Goal: Obtain resource: Obtain resource

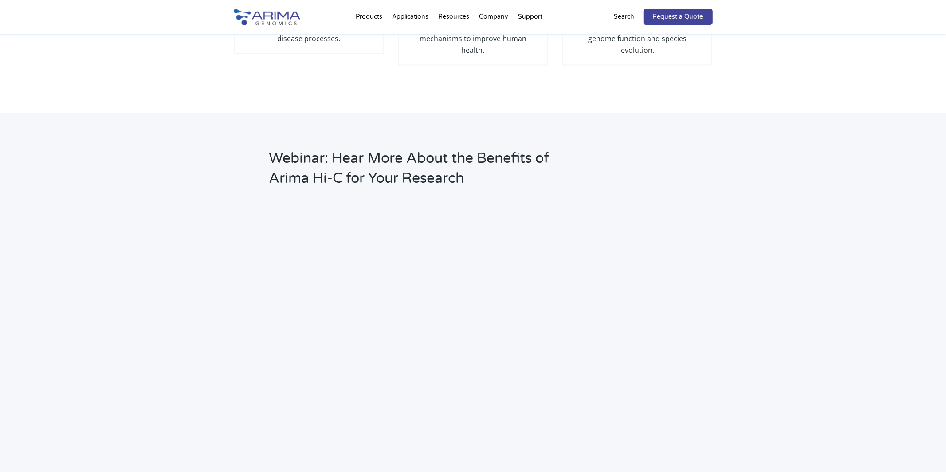
scroll to position [1118, 0]
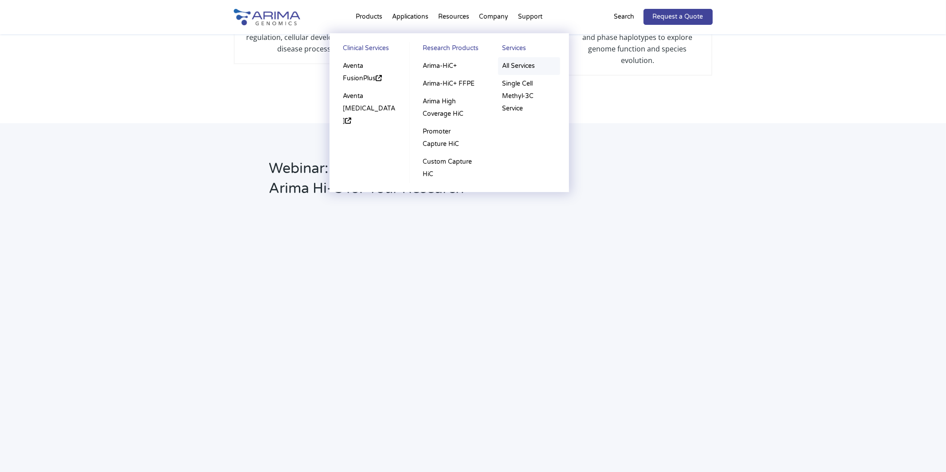
click at [530, 63] on link "All Services" at bounding box center [529, 66] width 62 height 18
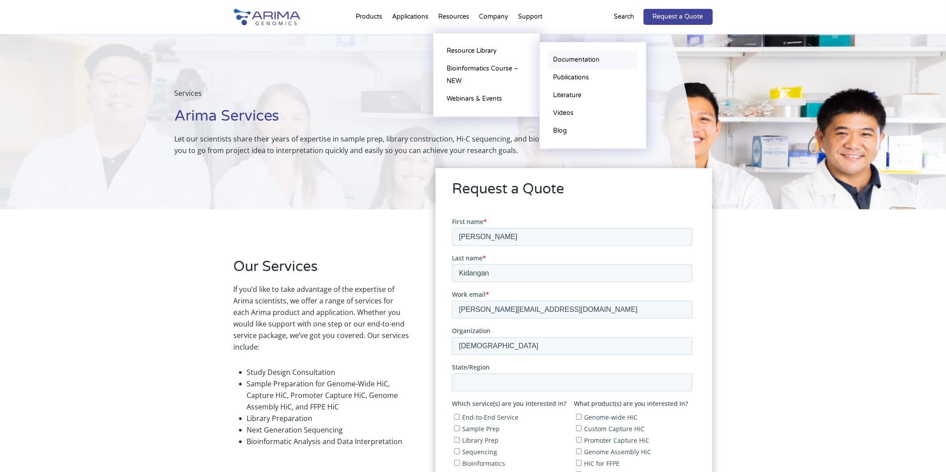
click at [567, 60] on link "Documentation" at bounding box center [593, 60] width 89 height 18
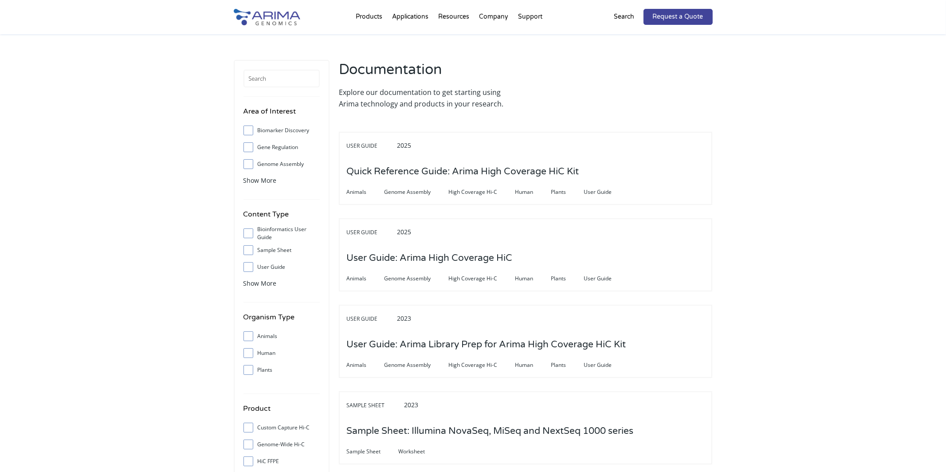
click at [245, 264] on input "User Guide" at bounding box center [248, 267] width 6 height 6
checkbox input "true"
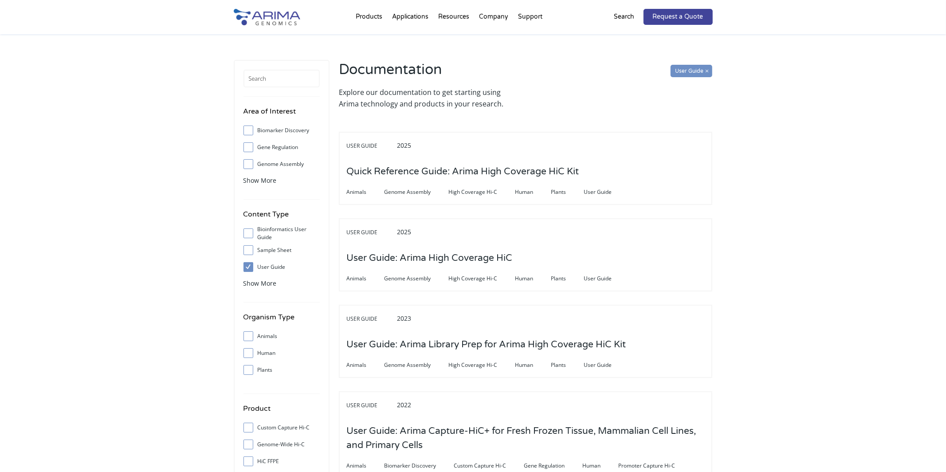
click at [246, 165] on input "Genome Assembly" at bounding box center [248, 164] width 6 height 6
checkbox input "true"
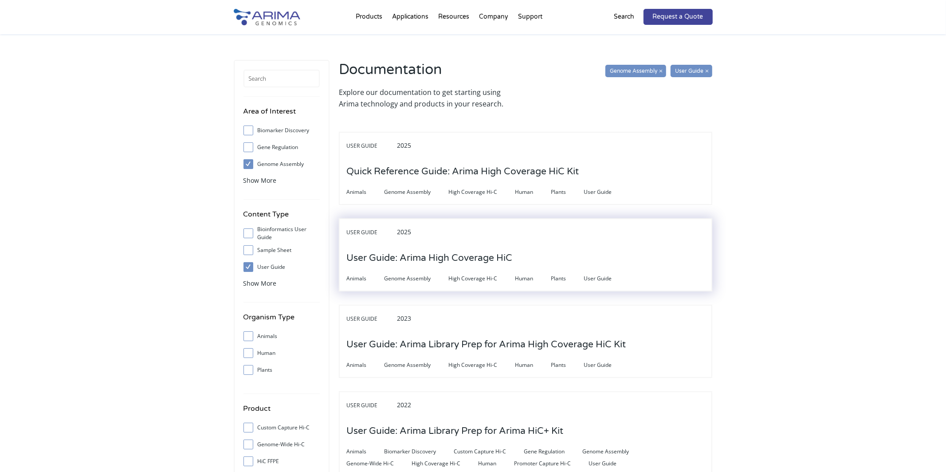
click at [475, 261] on h3 "User Guide: Arima High Coverage HiC" at bounding box center [430, 258] width 166 height 28
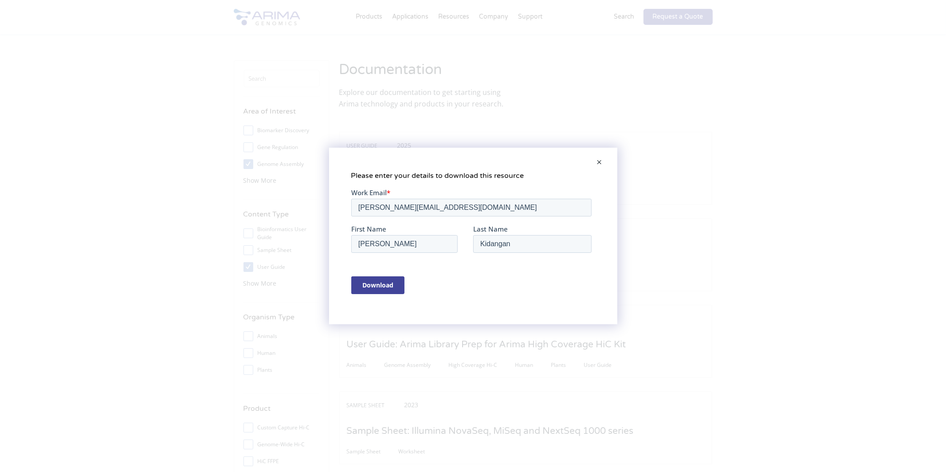
click at [601, 158] on span at bounding box center [600, 162] width 18 height 21
